Goal: Task Accomplishment & Management: Manage account settings

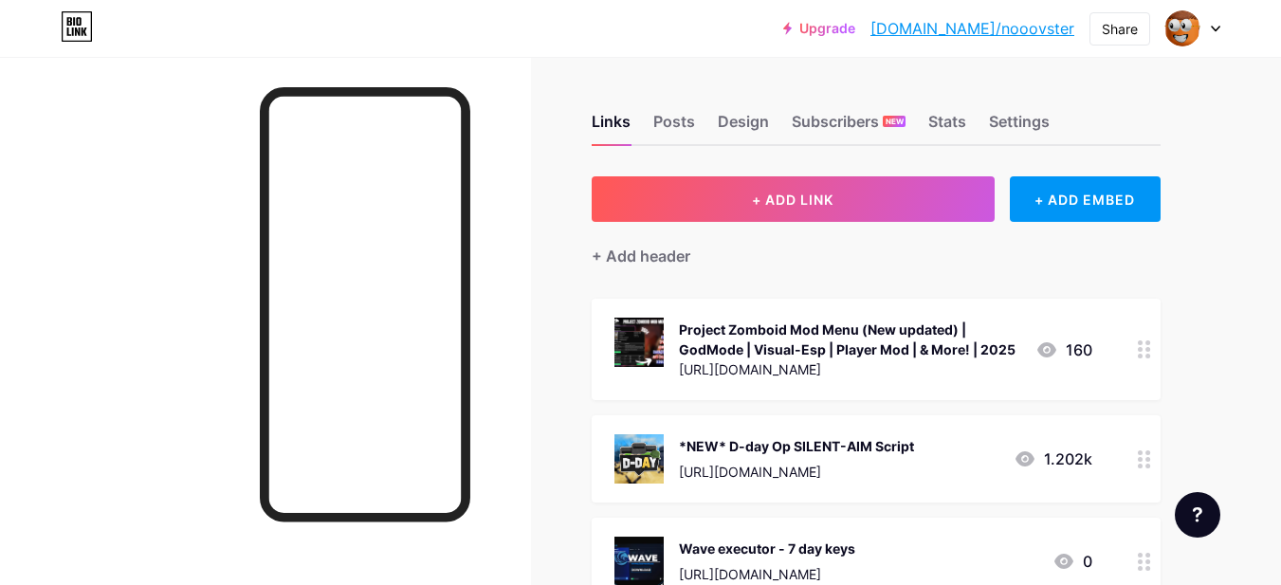
click at [746, 331] on div "Project Zomboid Mod Menu (New updated) | GodMode | Visual-Esp | Player Mod | & …" at bounding box center [849, 340] width 341 height 40
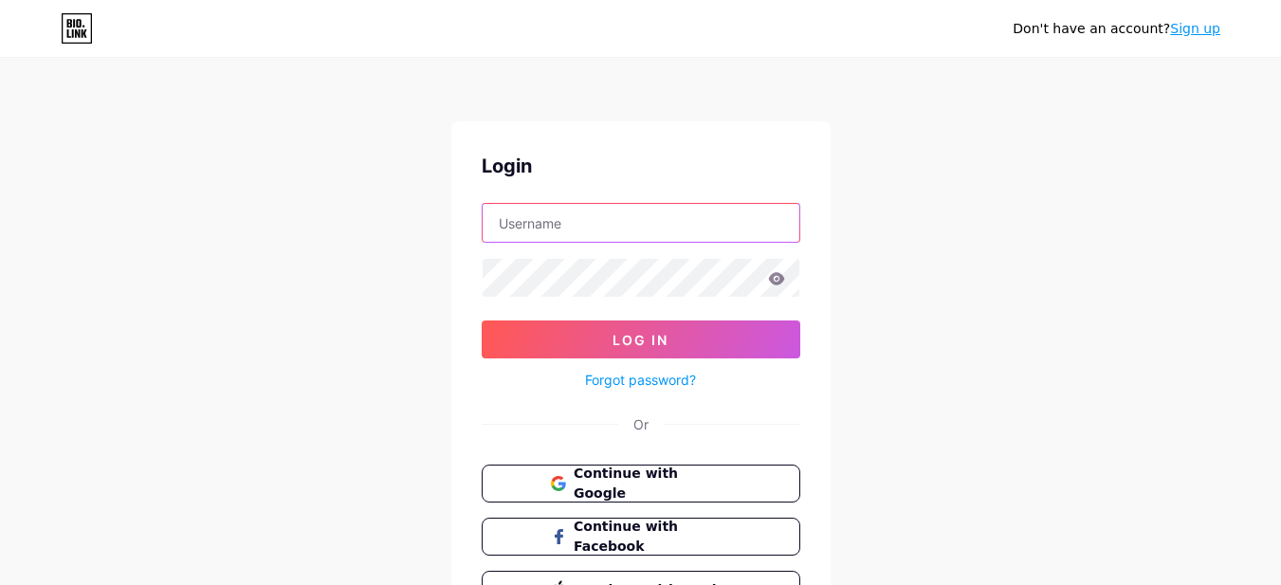
type input "robbzeuqiam@gmail.com"
click at [654, 246] on form "robbzeuqiam@gmail.com Log In Forgot password?" at bounding box center [641, 297] width 319 height 189
drag, startPoint x: 683, startPoint y: 224, endPoint x: 718, endPoint y: 243, distance: 39.9
click at [683, 224] on input "robbzeuqiam@gmail.com" at bounding box center [641, 223] width 317 height 38
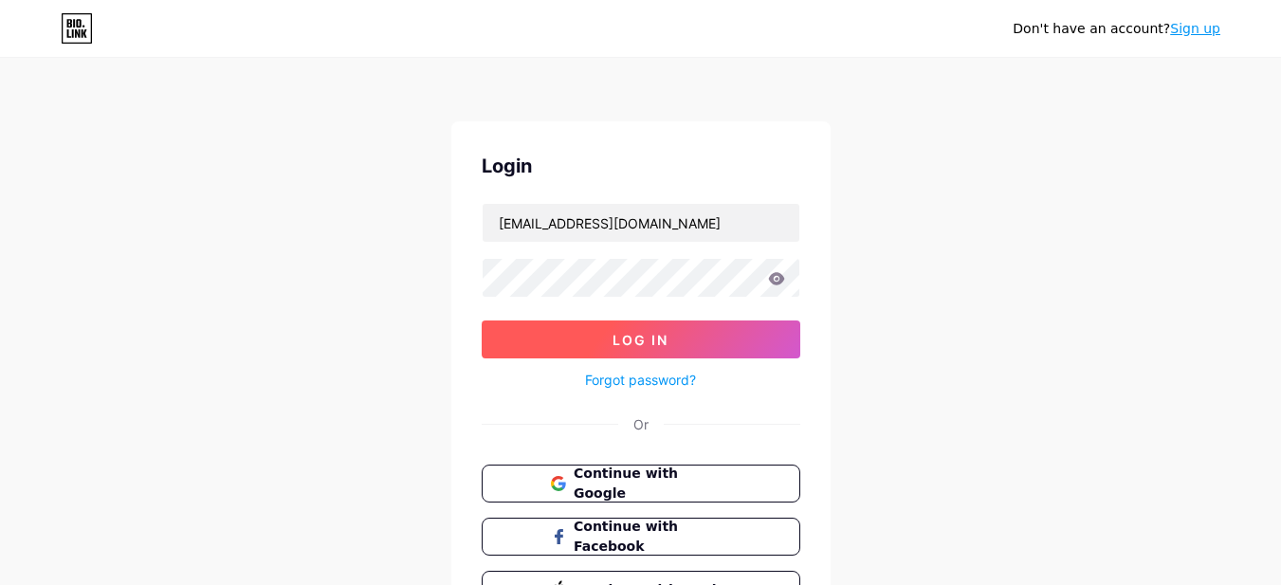
click at [628, 338] on span "Log In" at bounding box center [641, 340] width 56 height 16
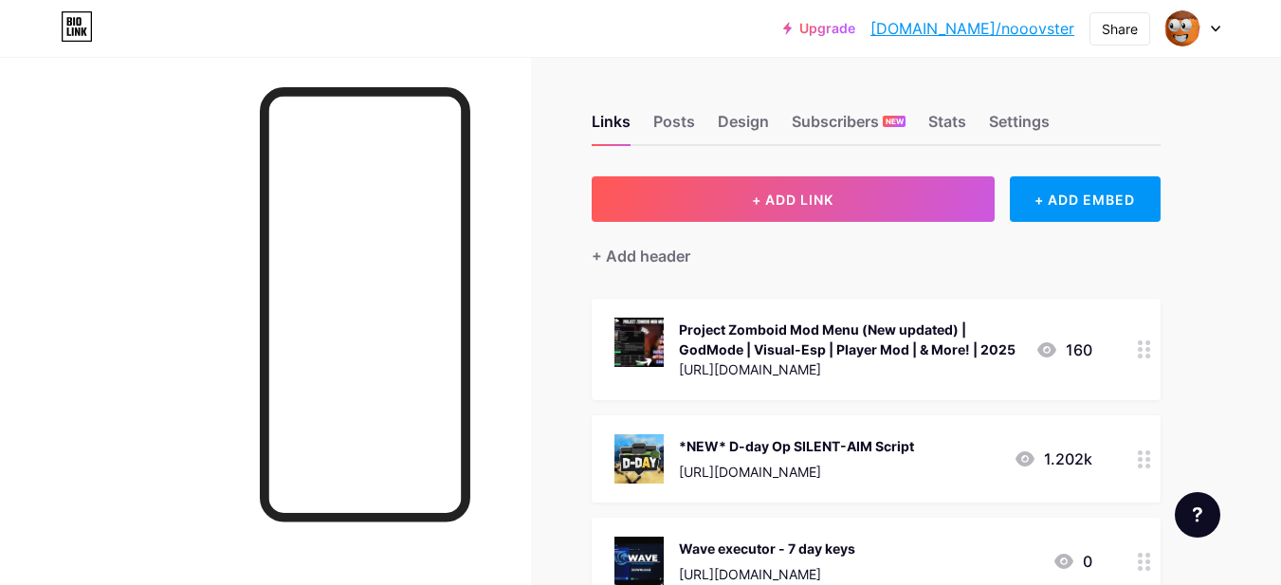
click at [813, 350] on div "Project Zomboid Mod Menu (New updated) | GodMode | Visual-Esp | Player Mod | & …" at bounding box center [849, 340] width 341 height 40
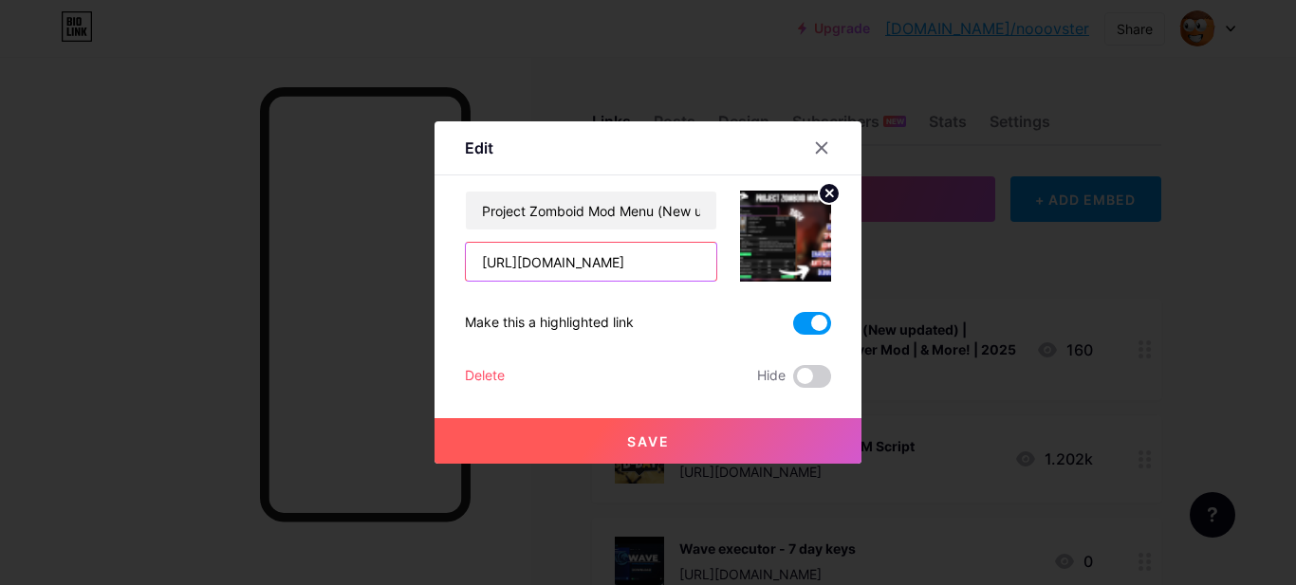
click at [626, 269] on input "[URL][DOMAIN_NAME]" at bounding box center [591, 262] width 250 height 38
paste input "shoppy.gg/product/TJM1z0i"
type input "https://shoppy.gg/product/TJM1z0i"
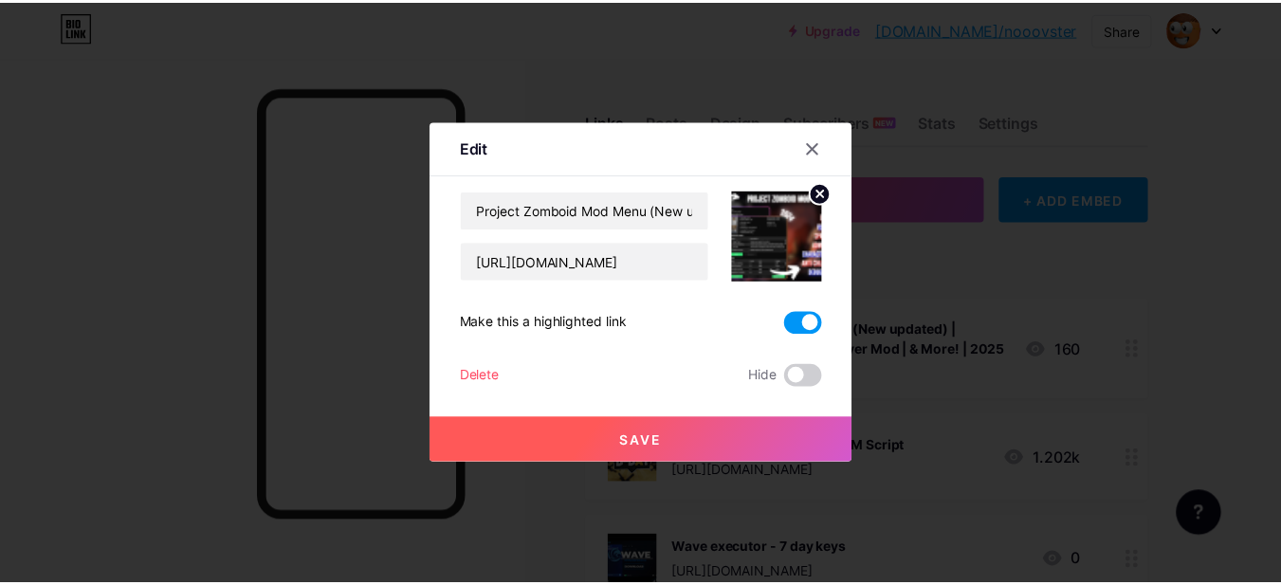
scroll to position [0, 0]
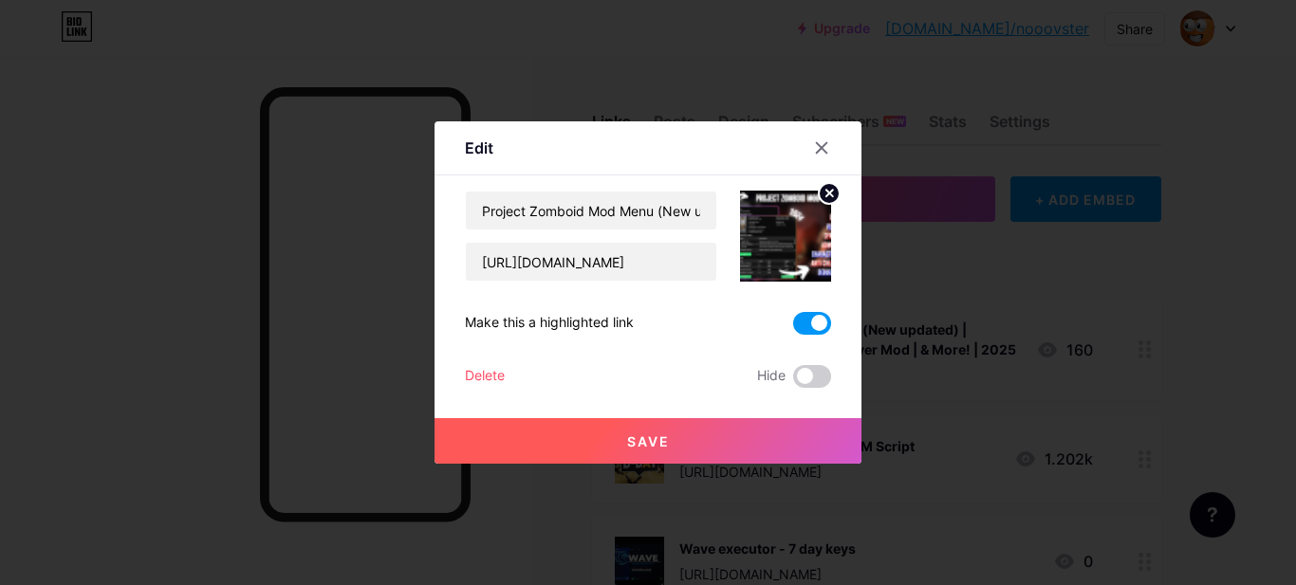
click at [729, 432] on button "Save" at bounding box center [647, 441] width 427 height 46
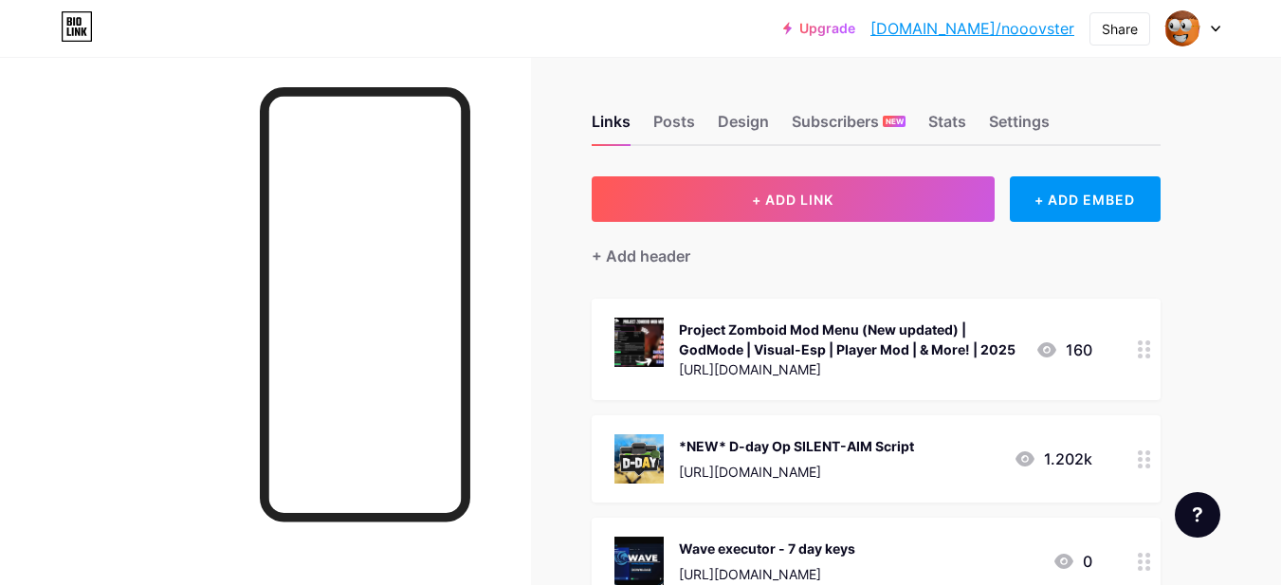
click at [878, 352] on div "Project Zomboid Mod Menu (New updated) | GodMode | Visual-Esp | Player Mod | & …" at bounding box center [849, 340] width 341 height 40
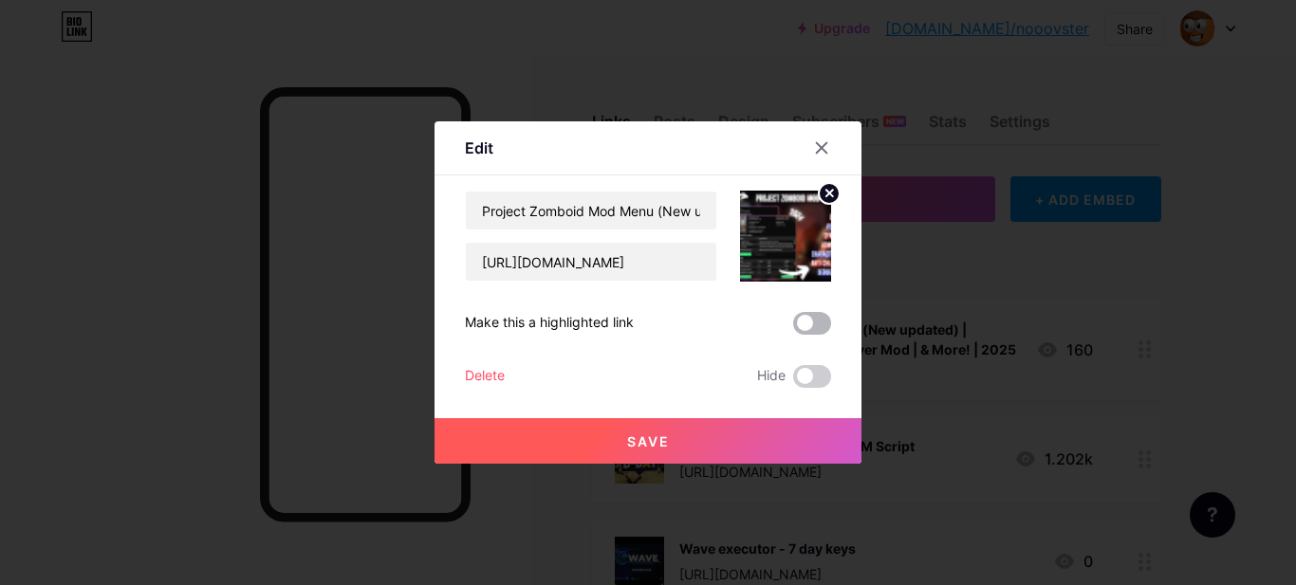
click at [784, 322] on div "Make this a highlighted link" at bounding box center [648, 323] width 366 height 23
click at [800, 327] on span at bounding box center [812, 323] width 38 height 23
click at [793, 328] on input "checkbox" at bounding box center [793, 328] width 0 height 0
click at [777, 443] on button "Save" at bounding box center [647, 441] width 427 height 46
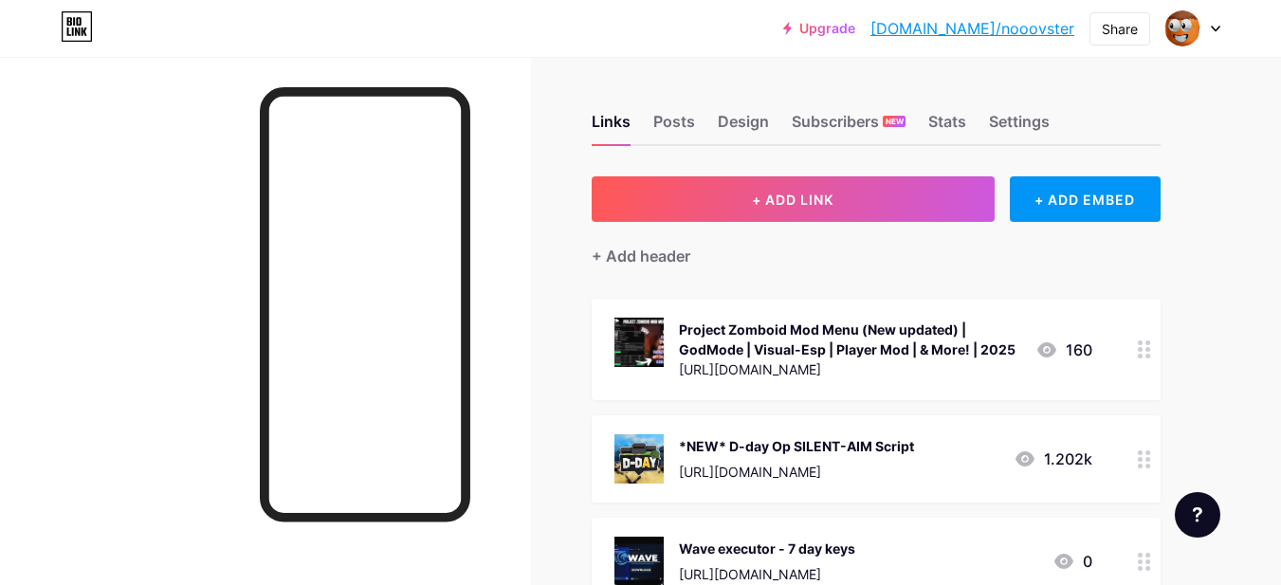
click at [1213, 34] on div at bounding box center [1193, 28] width 55 height 34
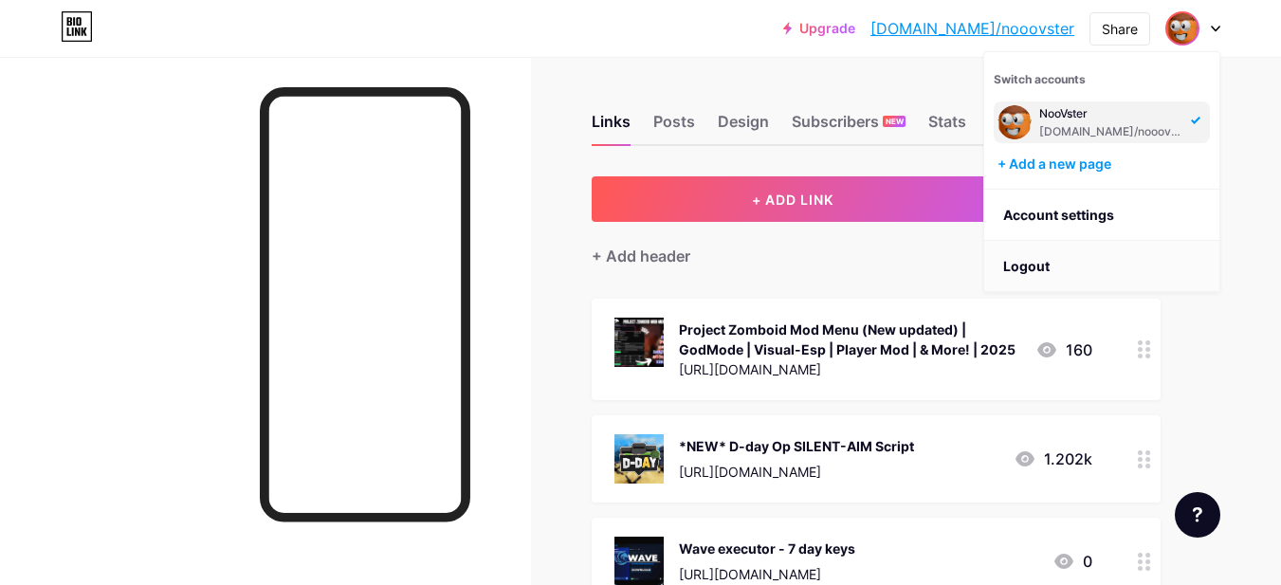
click at [1022, 262] on li "Logout" at bounding box center [1101, 266] width 235 height 51
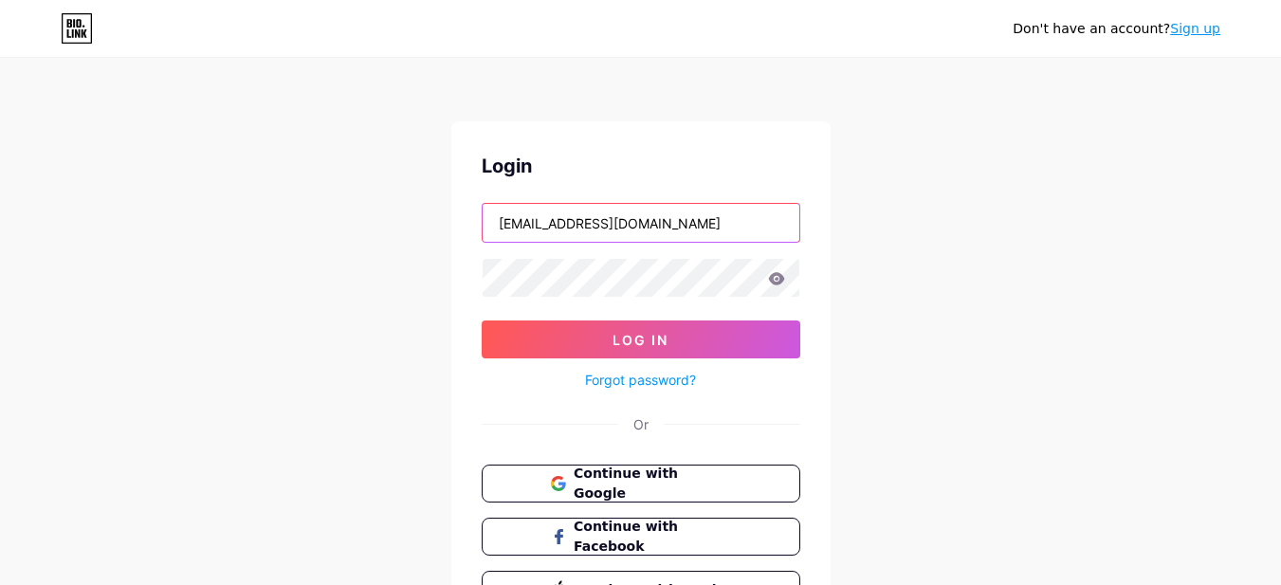
click at [638, 222] on input "robbzeuqiam@gmail.com" at bounding box center [641, 223] width 317 height 38
type input "noovster2021@gmail.com"
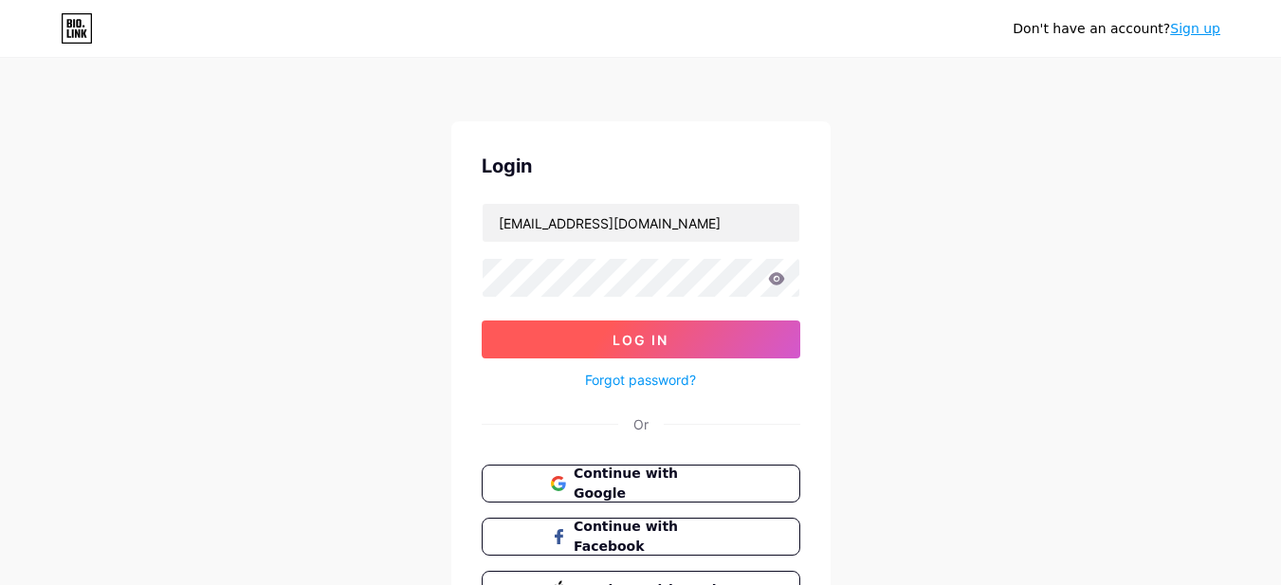
click at [669, 334] on button "Log In" at bounding box center [641, 340] width 319 height 38
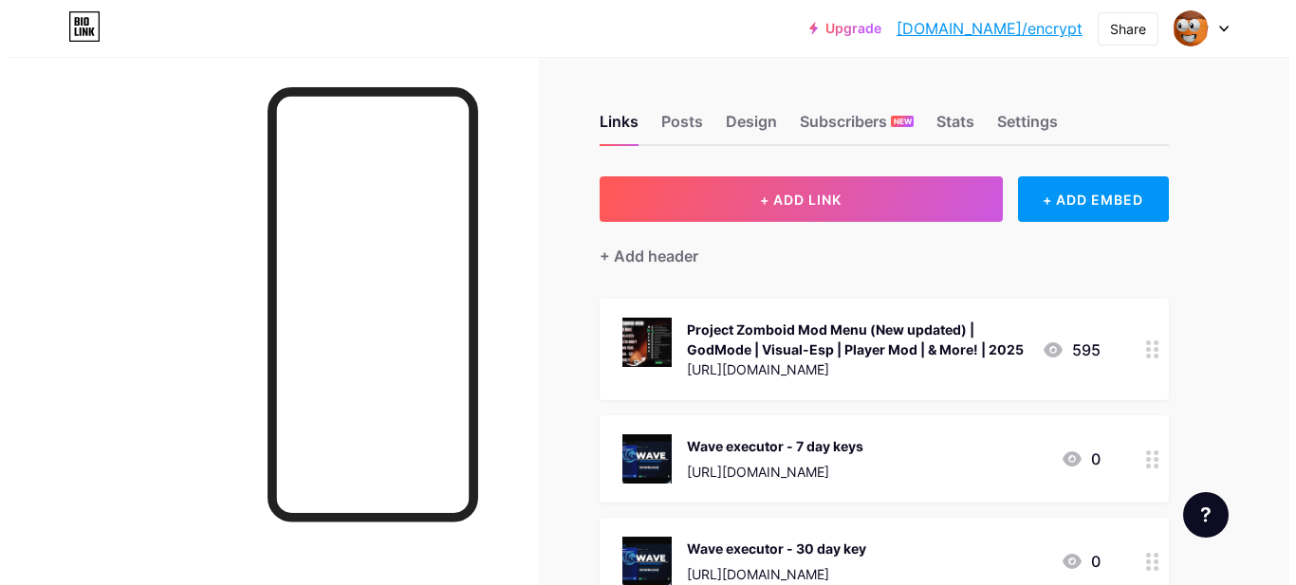
scroll to position [65, 0]
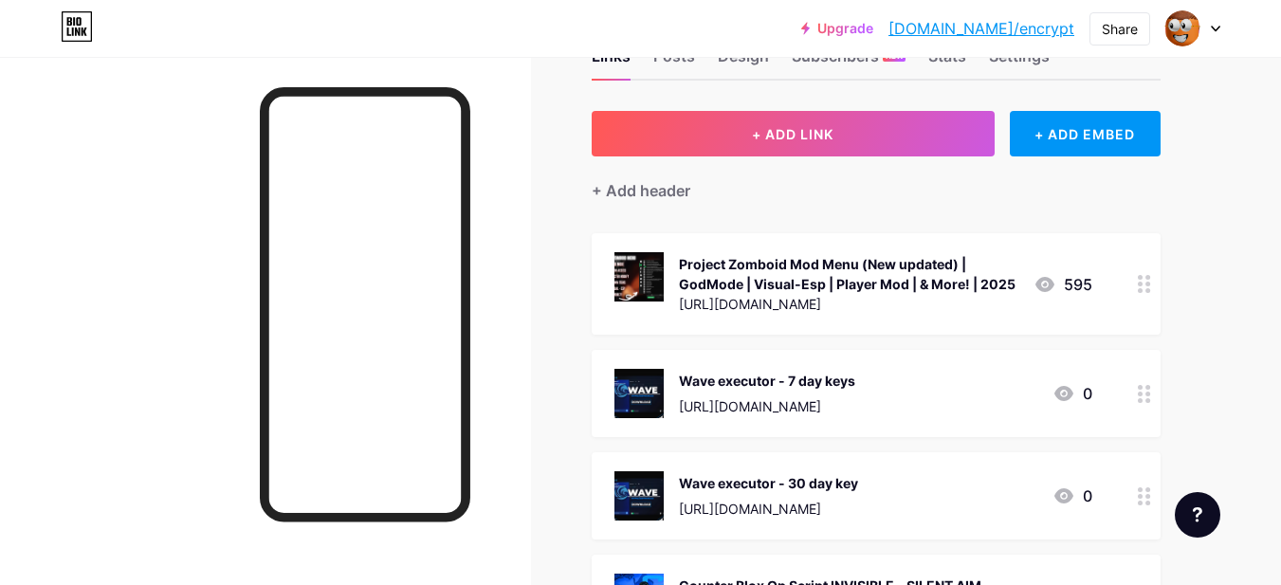
click at [832, 318] on div "Project Zomboid Mod Menu (New updated) | GodMode | Visual-Esp | Player Mod | & …" at bounding box center [876, 283] width 569 height 101
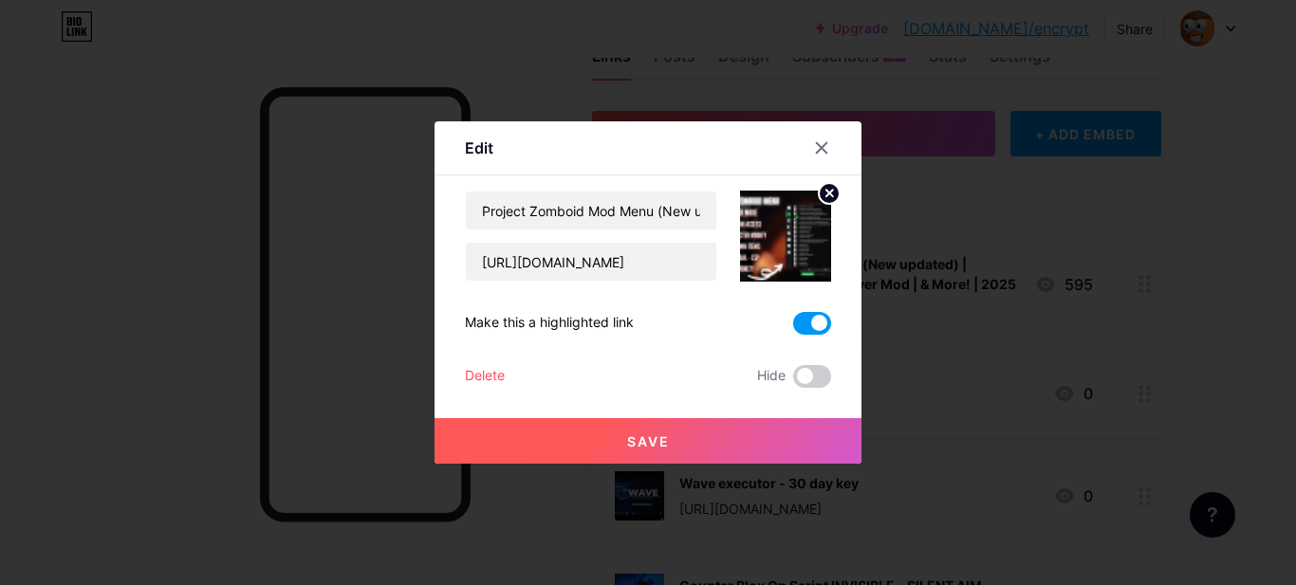
click at [581, 285] on div "Project Zomboid Mod Menu (New updated) | GodMode | Visual-Esp | Player Mod | & …" at bounding box center [648, 289] width 366 height 197
click at [580, 253] on input "[URL][DOMAIN_NAME]" at bounding box center [591, 262] width 250 height 38
paste input "shoppy.gg/product/TJM1z0i"
type input "https://shoppy.gg/product/TJM1z0i"
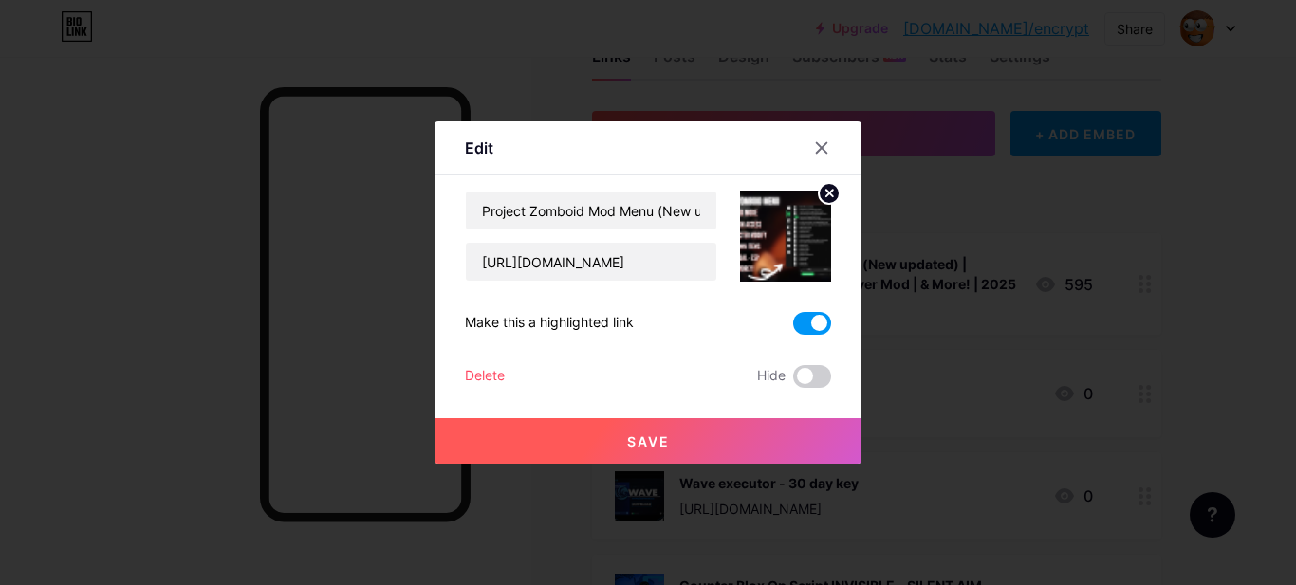
click at [702, 428] on button "Save" at bounding box center [647, 441] width 427 height 46
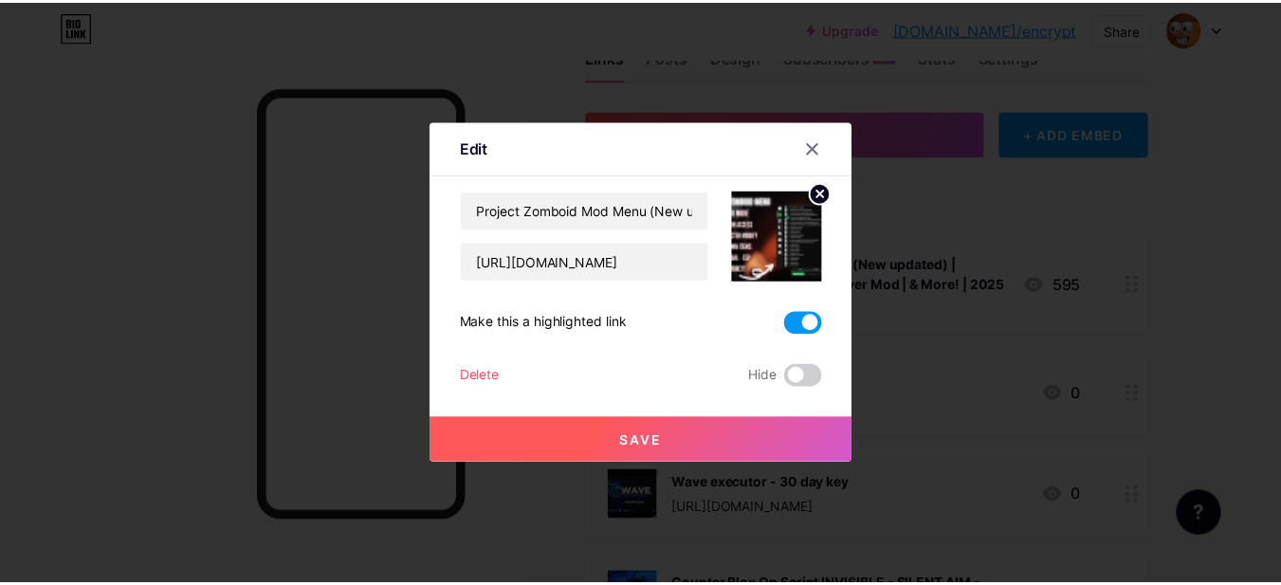
scroll to position [0, 0]
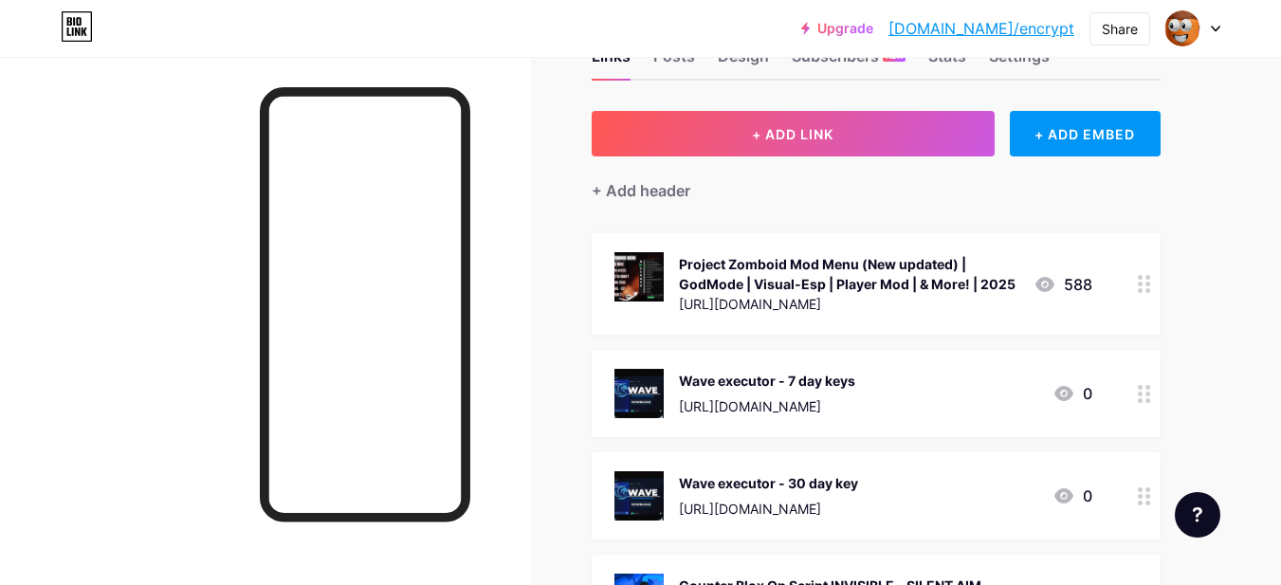
click at [967, 286] on div "Project Zomboid Mod Menu (New updated) | GodMode | Visual-Esp | Player Mod | & …" at bounding box center [849, 274] width 340 height 40
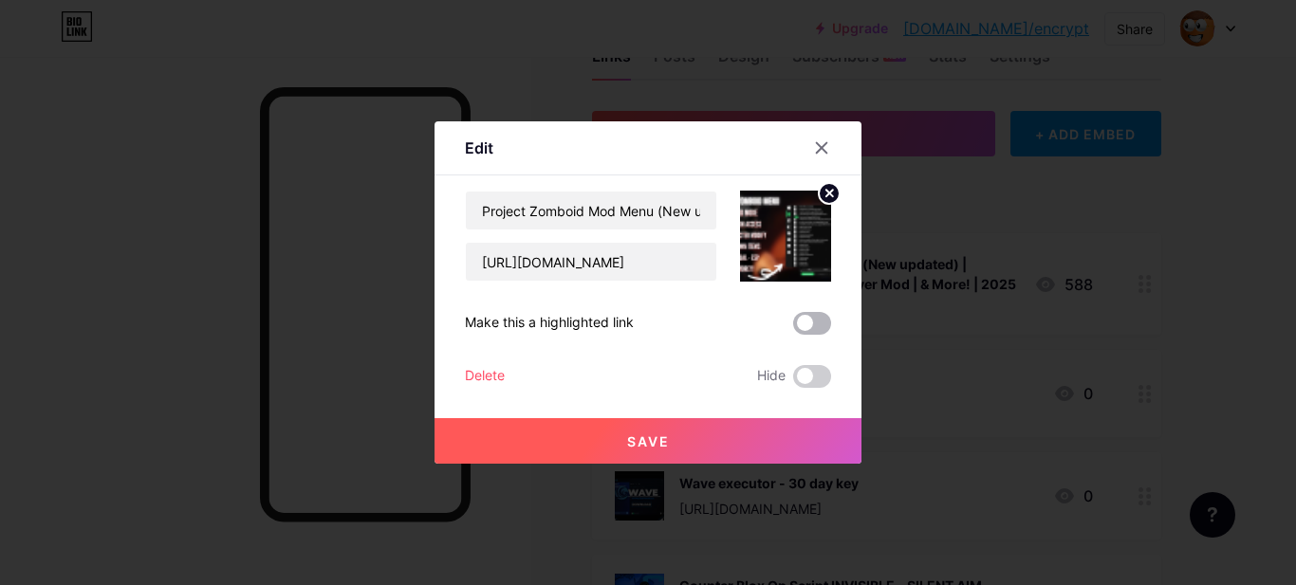
click at [800, 320] on span at bounding box center [812, 323] width 38 height 23
click at [793, 328] on input "checkbox" at bounding box center [793, 328] width 0 height 0
click at [753, 433] on button "Save" at bounding box center [647, 441] width 427 height 46
